Goal: Task Accomplishment & Management: Use online tool/utility

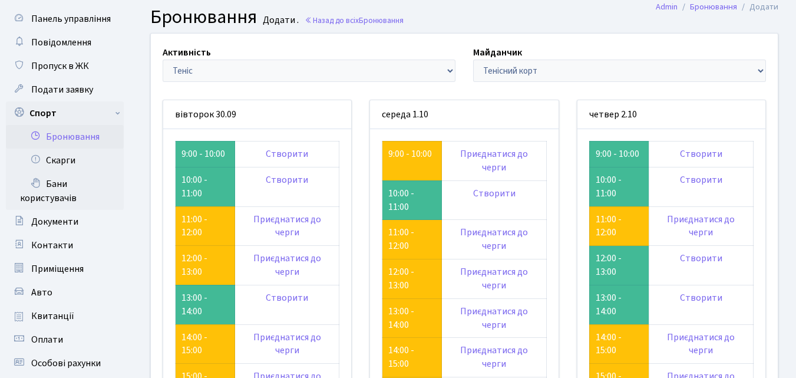
scroll to position [118, 0]
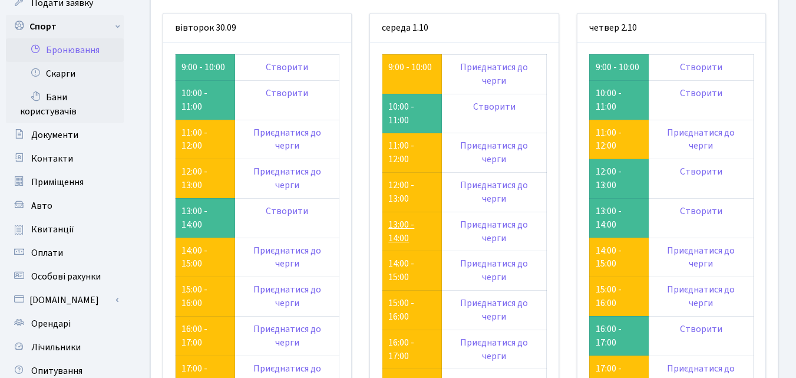
click at [400, 223] on link "13:00 - 14:00" at bounding box center [401, 231] width 26 height 27
click at [606, 143] on link "11:00 - 12:00" at bounding box center [609, 139] width 26 height 27
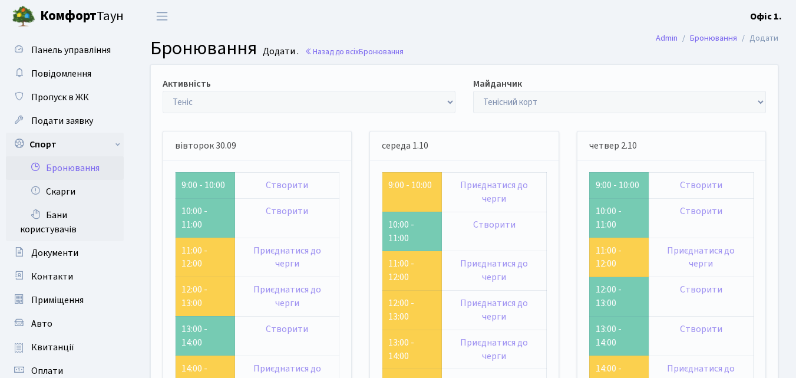
scroll to position [118, 0]
